Goal: Entertainment & Leisure: Consume media (video, audio)

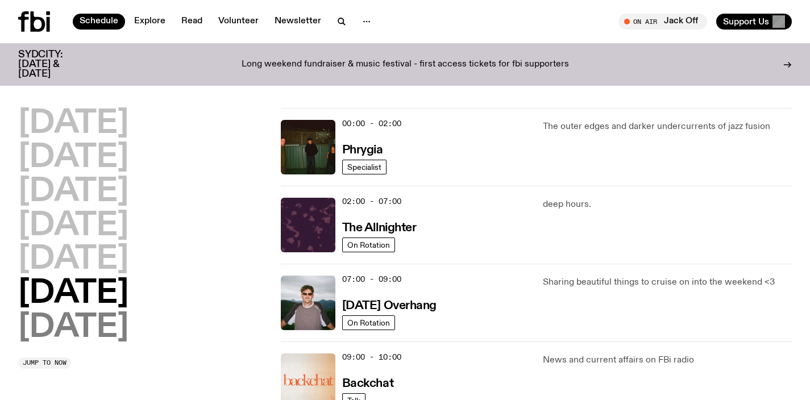
click at [112, 329] on h2 "Sunday" at bounding box center [73, 328] width 110 height 32
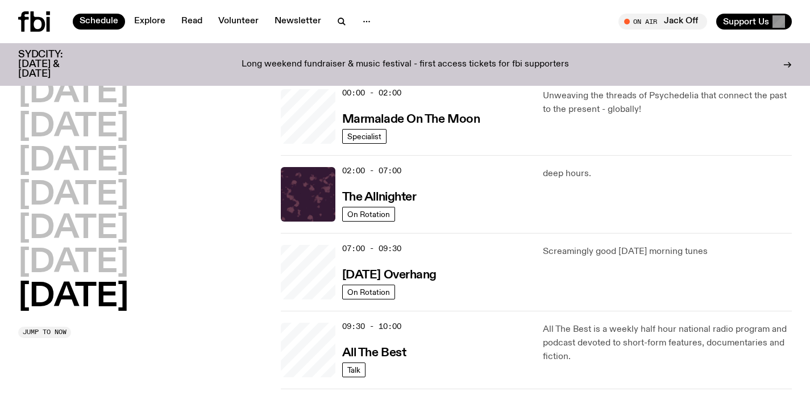
scroll to position [32, 0]
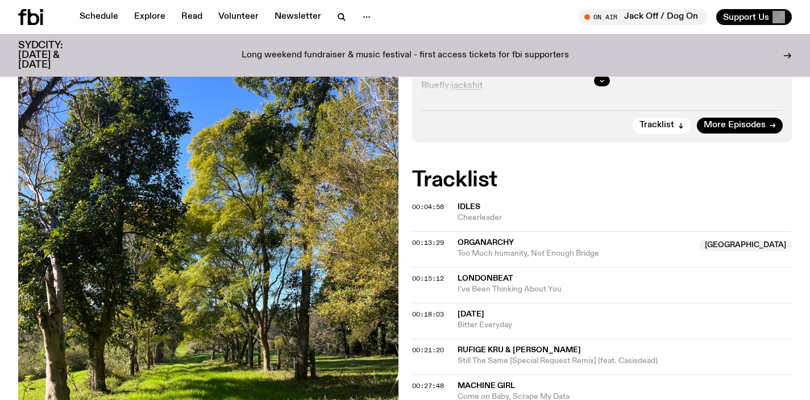
scroll to position [335, 0]
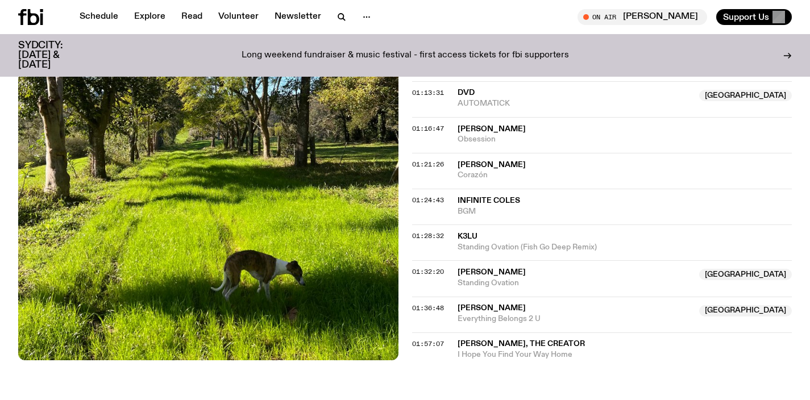
scroll to position [950, 0]
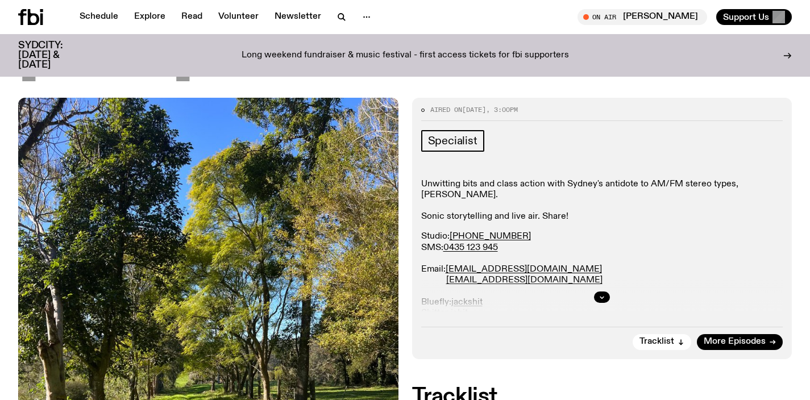
scroll to position [121, 0]
click at [718, 340] on span "More Episodes" at bounding box center [734, 342] width 62 height 9
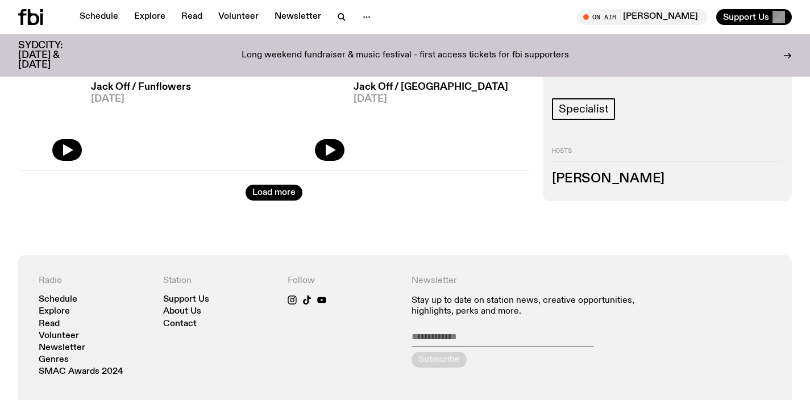
scroll to position [2006, 0]
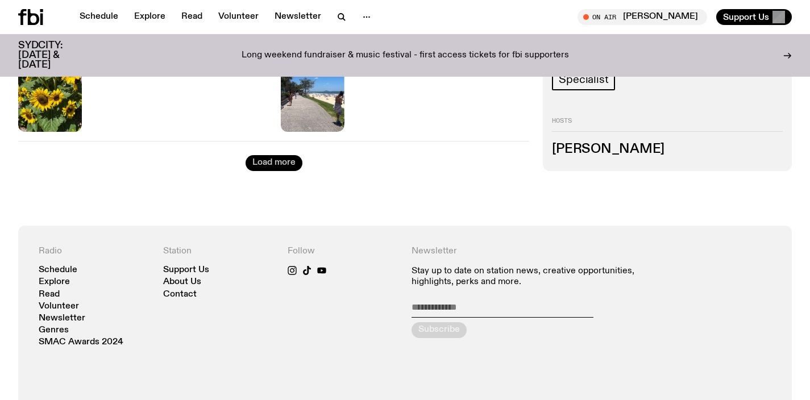
click at [279, 165] on button "Load more" at bounding box center [273, 163] width 57 height 16
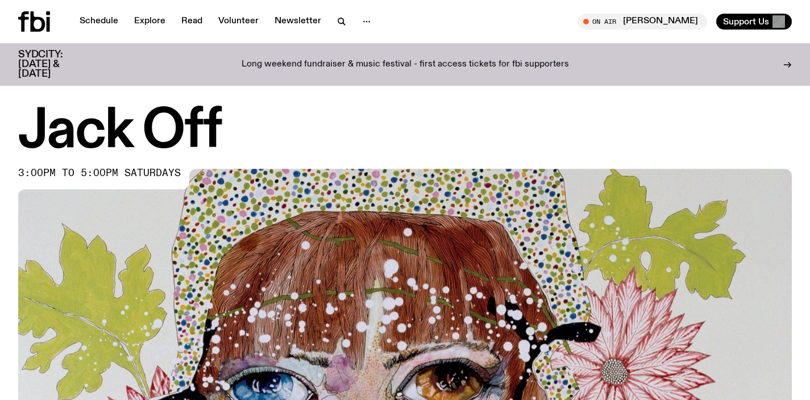
scroll to position [2, 0]
